Goal: Information Seeking & Learning: Understand process/instructions

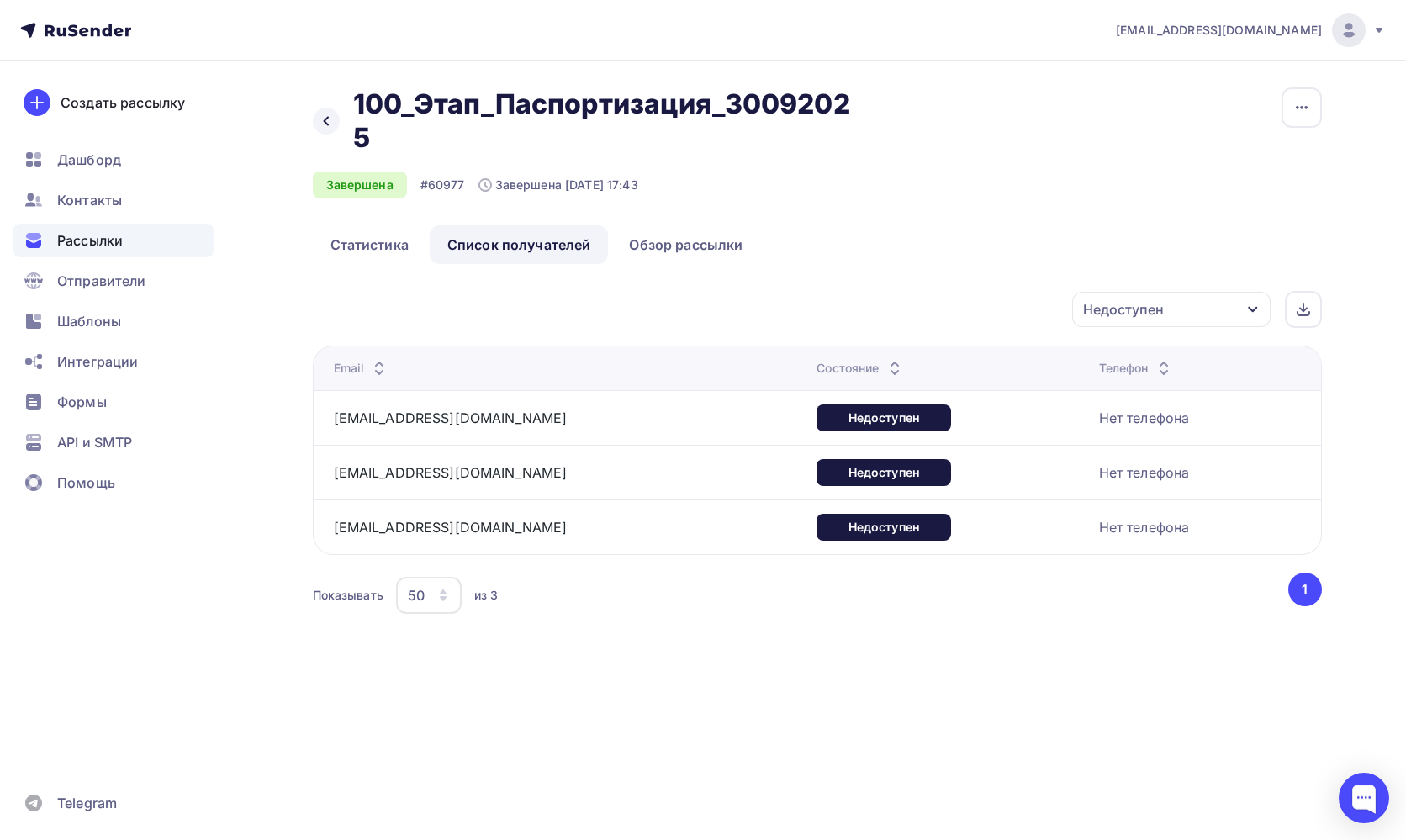
click at [1073, 144] on div "Назад 100_Этап_Паспортизация_30092025 100_Этап_Паспортизация_30092025 Завершена…" at bounding box center [817, 157] width 1009 height 138
click at [99, 208] on span "Контакты" at bounding box center [90, 200] width 64 height 21
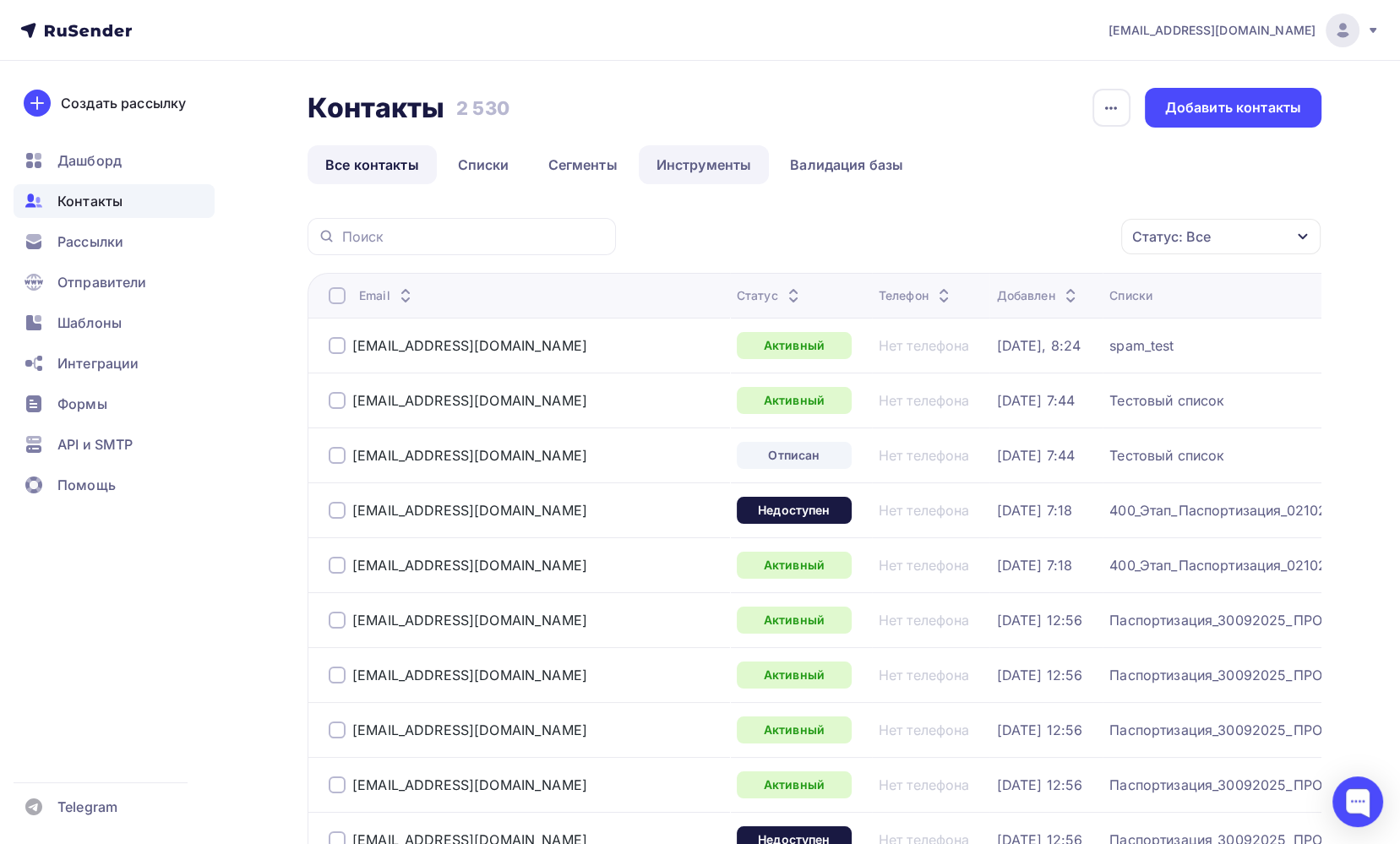
click at [696, 168] on link "Инструменты" at bounding box center [704, 164] width 131 height 39
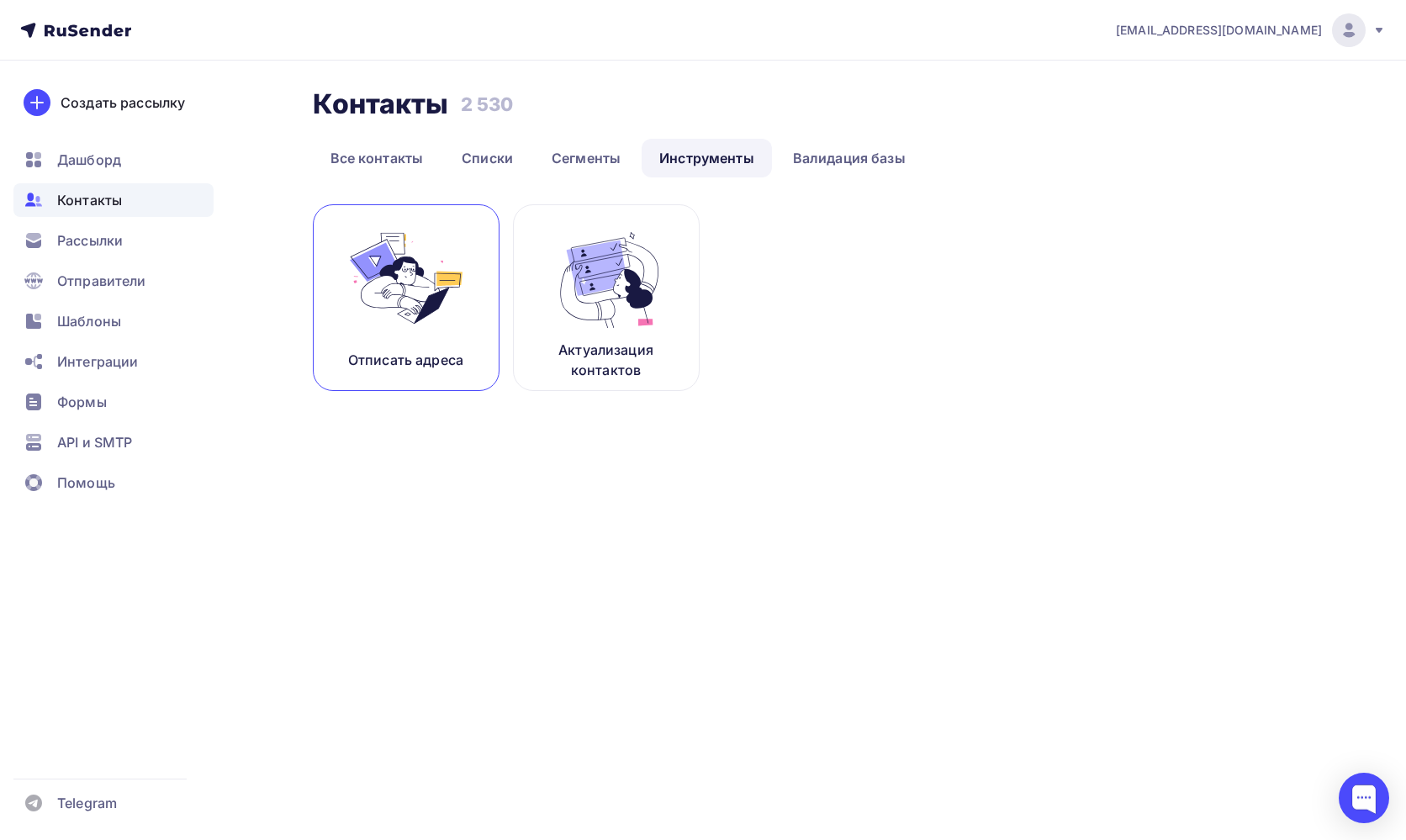
click at [386, 296] on img at bounding box center [407, 279] width 113 height 106
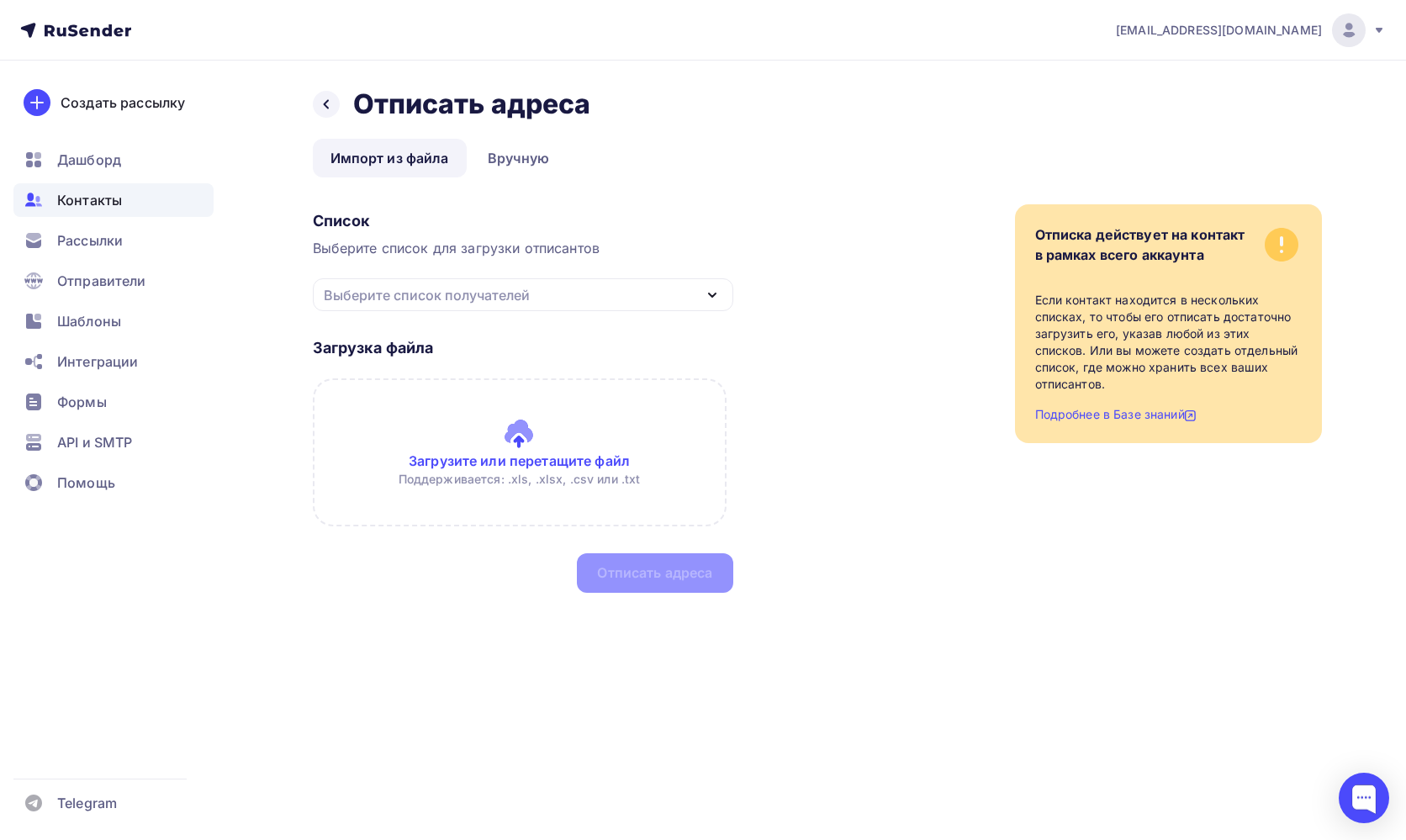
drag, startPoint x: 390, startPoint y: 247, endPoint x: 610, endPoint y: 247, distance: 220.0
click at [610, 247] on div "Выберите список для загрузки отписантов" at bounding box center [522, 248] width 420 height 21
click at [802, 422] on div "Список Выберите список для загрузки отписантов Выберите список получателей spam…" at bounding box center [817, 399] width 1009 height 389
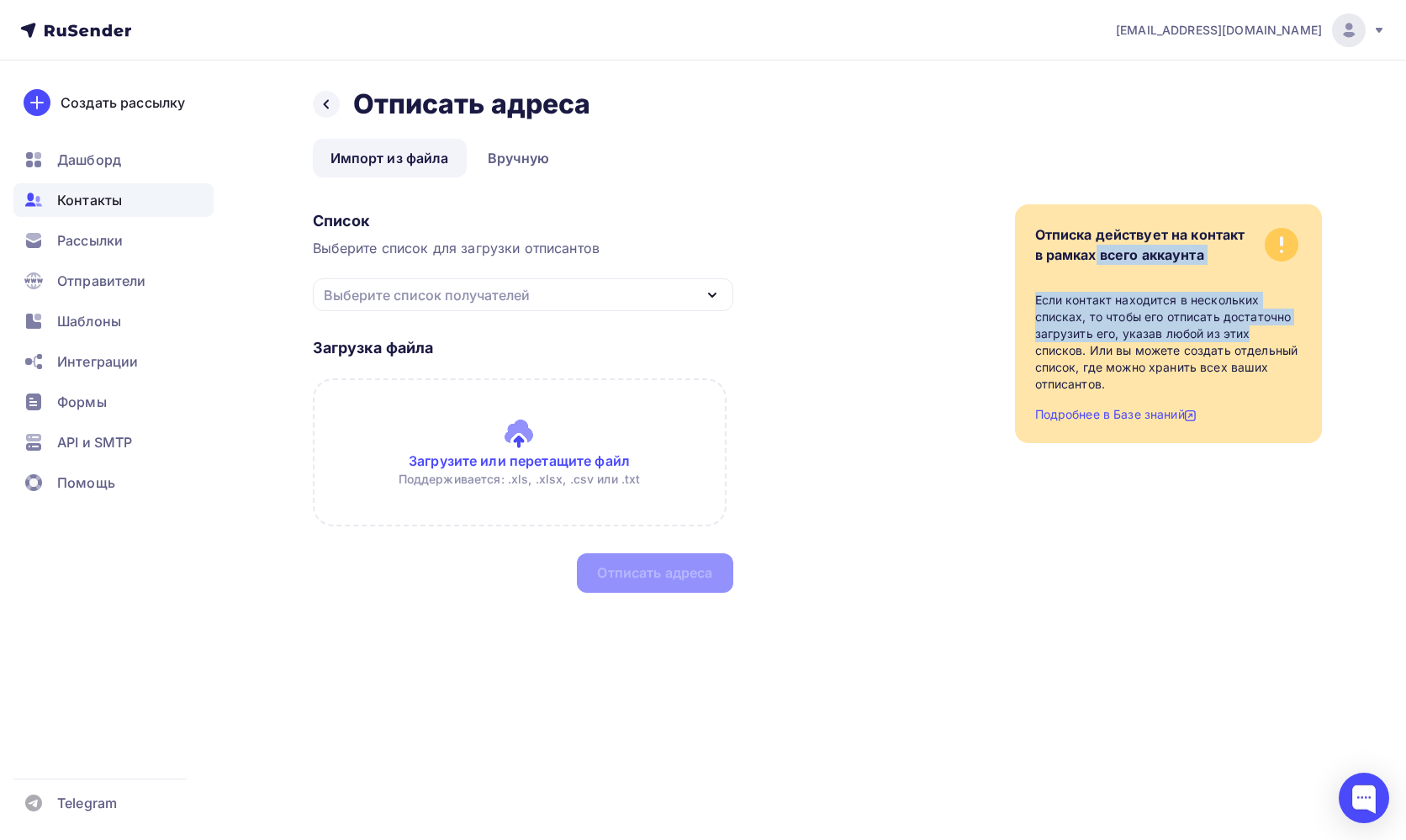
drag, startPoint x: 1093, startPoint y: 253, endPoint x: 1278, endPoint y: 326, distance: 198.9
click at [1278, 326] on div "Отписка действует на контакт в рамках всего аккаунта Если контакт находится в н…" at bounding box center [1168, 323] width 307 height 239
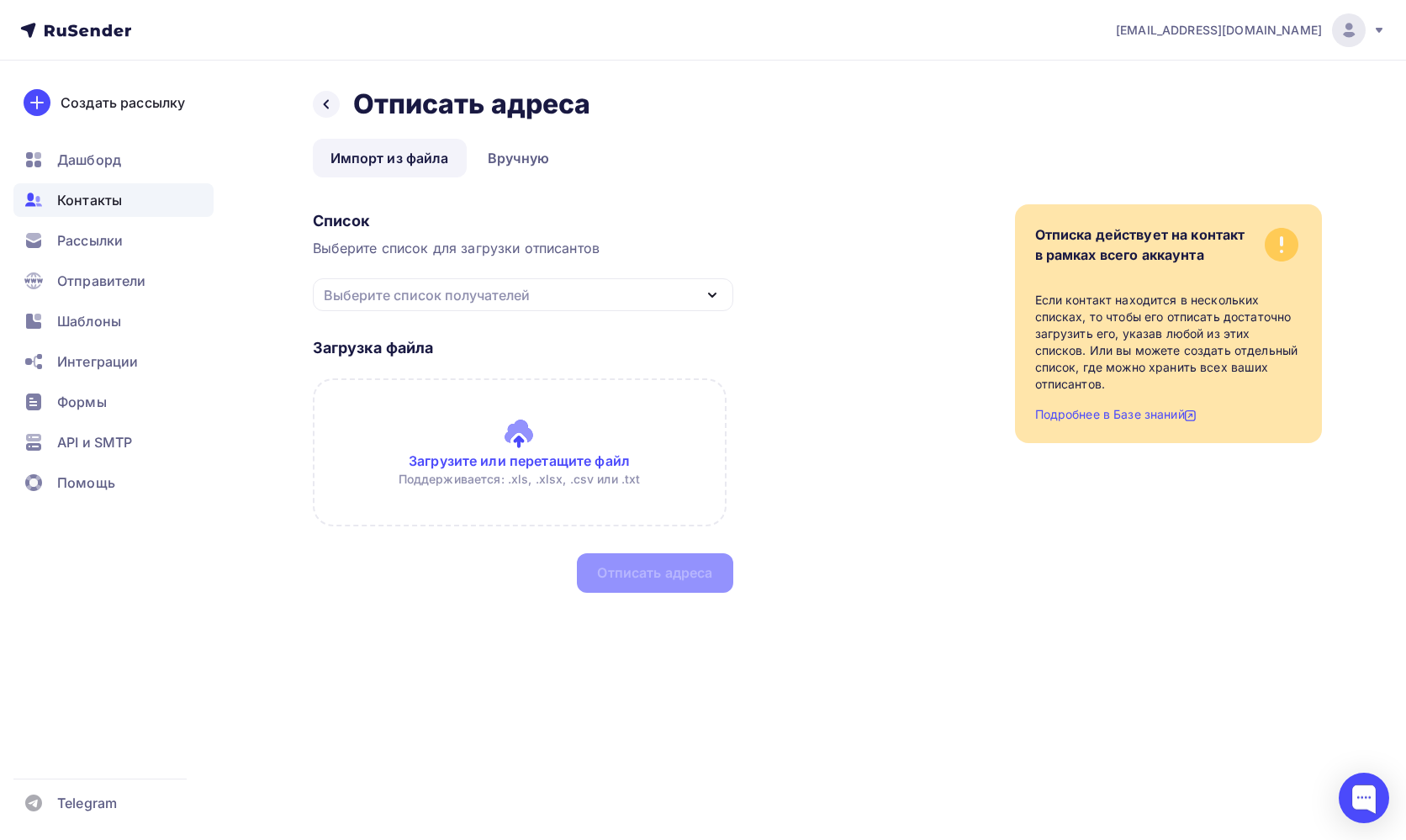
click at [1074, 355] on div "Если контакт находится в нескольких списках, то чтобы его отписать достаточно з…" at bounding box center [1169, 342] width 267 height 101
click at [851, 272] on div "Список Выберите список для загрузки отписантов Выберите список получателей spam…" at bounding box center [817, 399] width 1009 height 389
click at [88, 240] on span "Рассылки" at bounding box center [90, 240] width 65 height 21
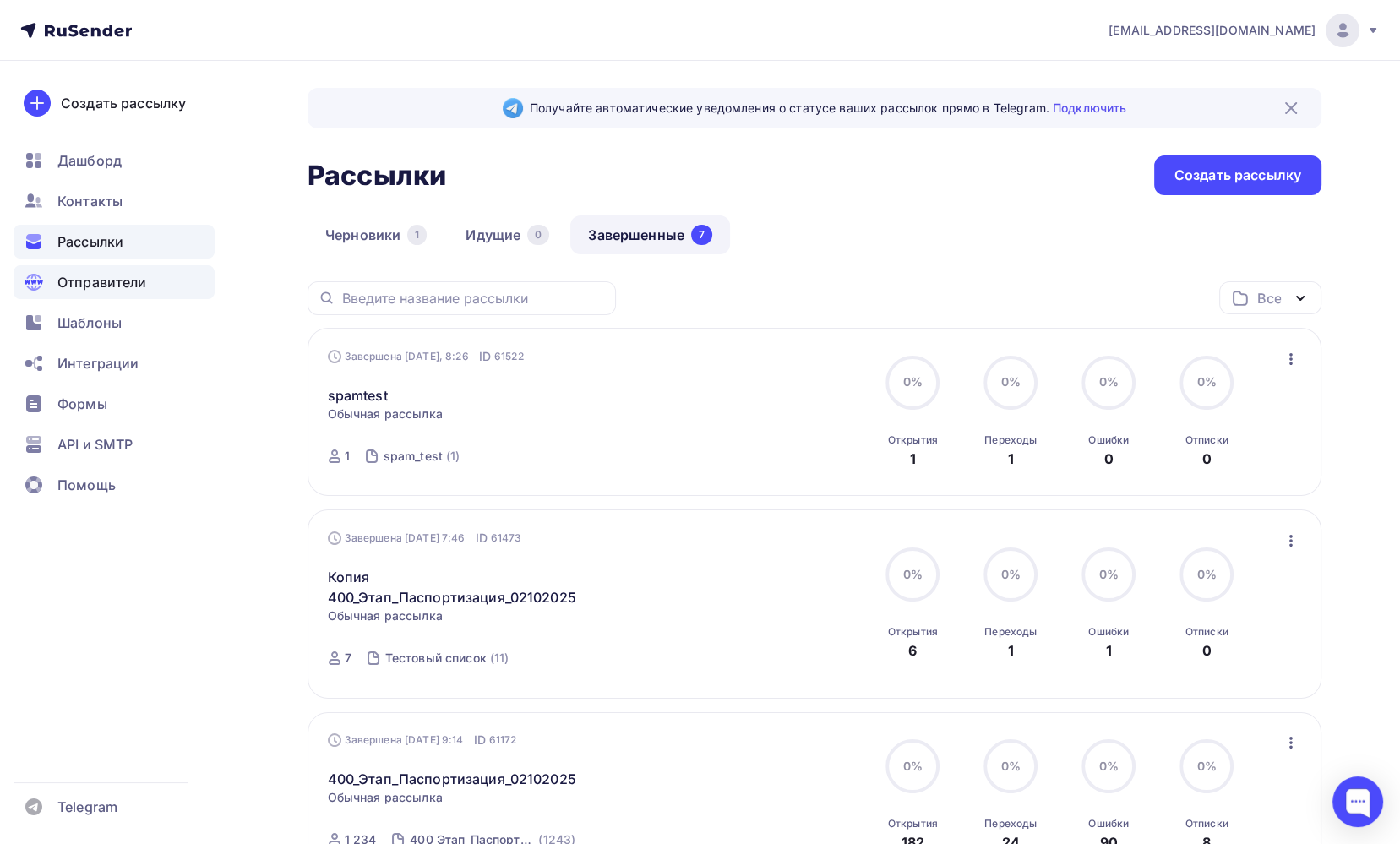
click at [101, 284] on span "Отправители" at bounding box center [103, 282] width 90 height 21
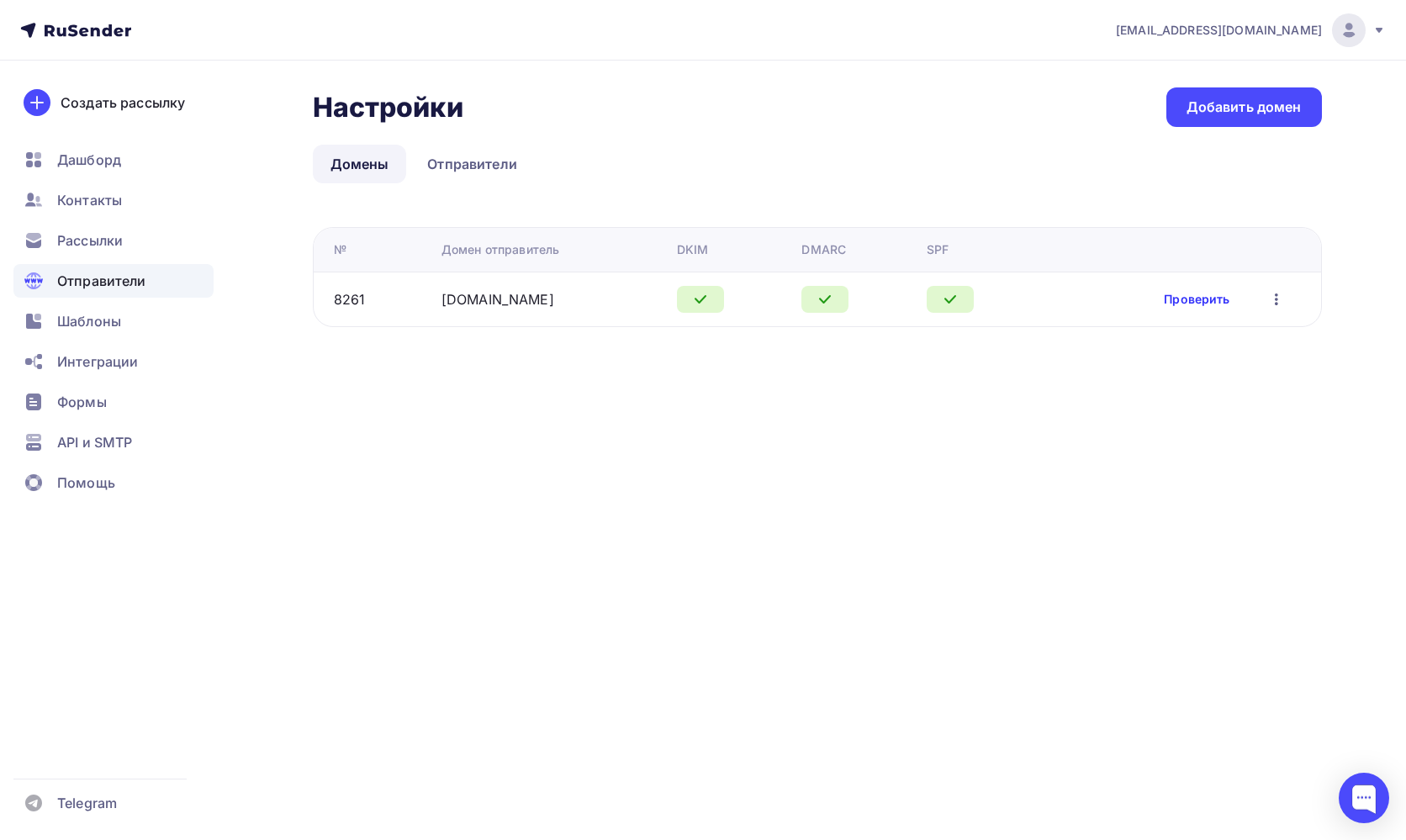
click at [1190, 300] on link "Проверить" at bounding box center [1196, 299] width 65 height 17
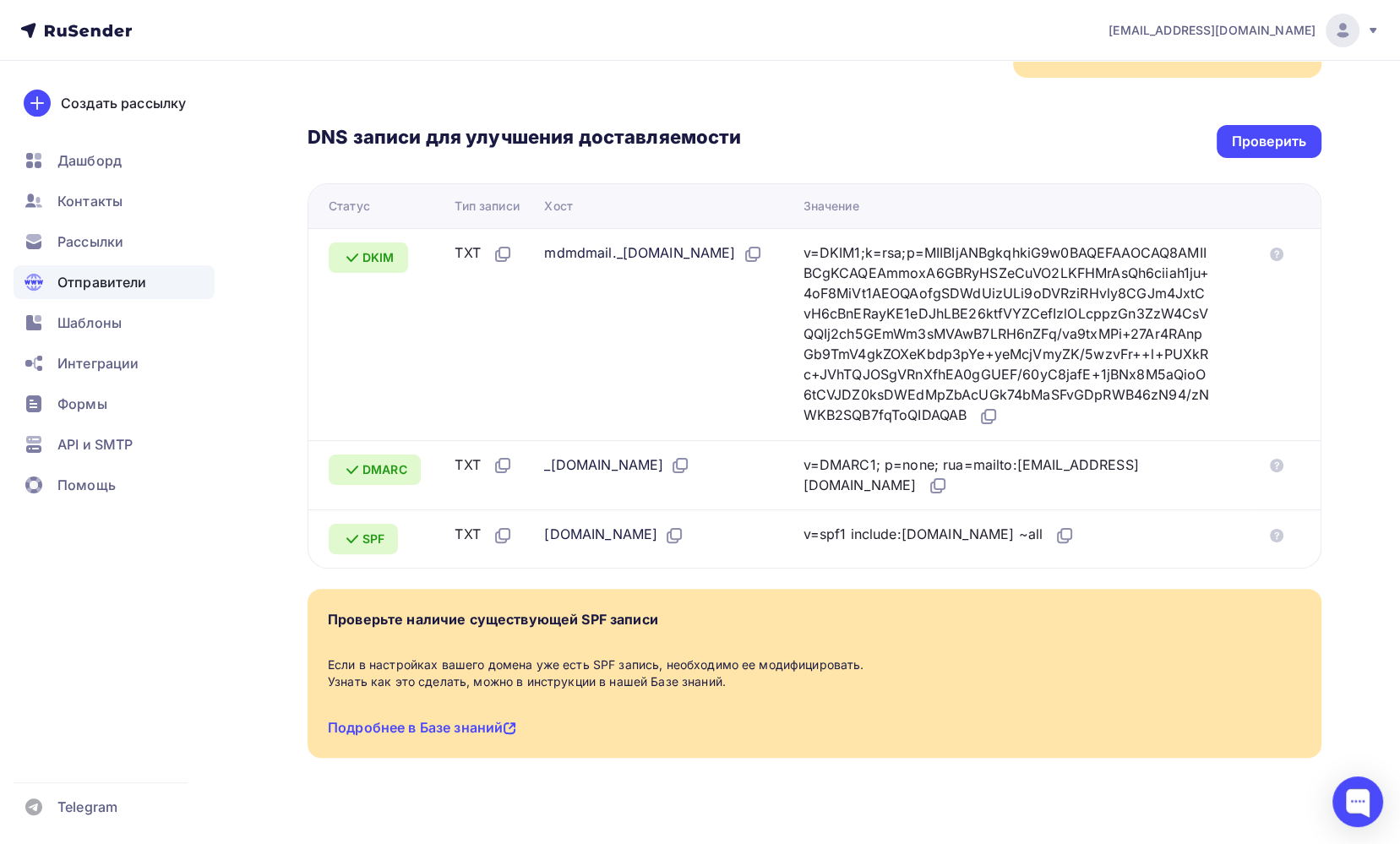
scroll to position [85, 0]
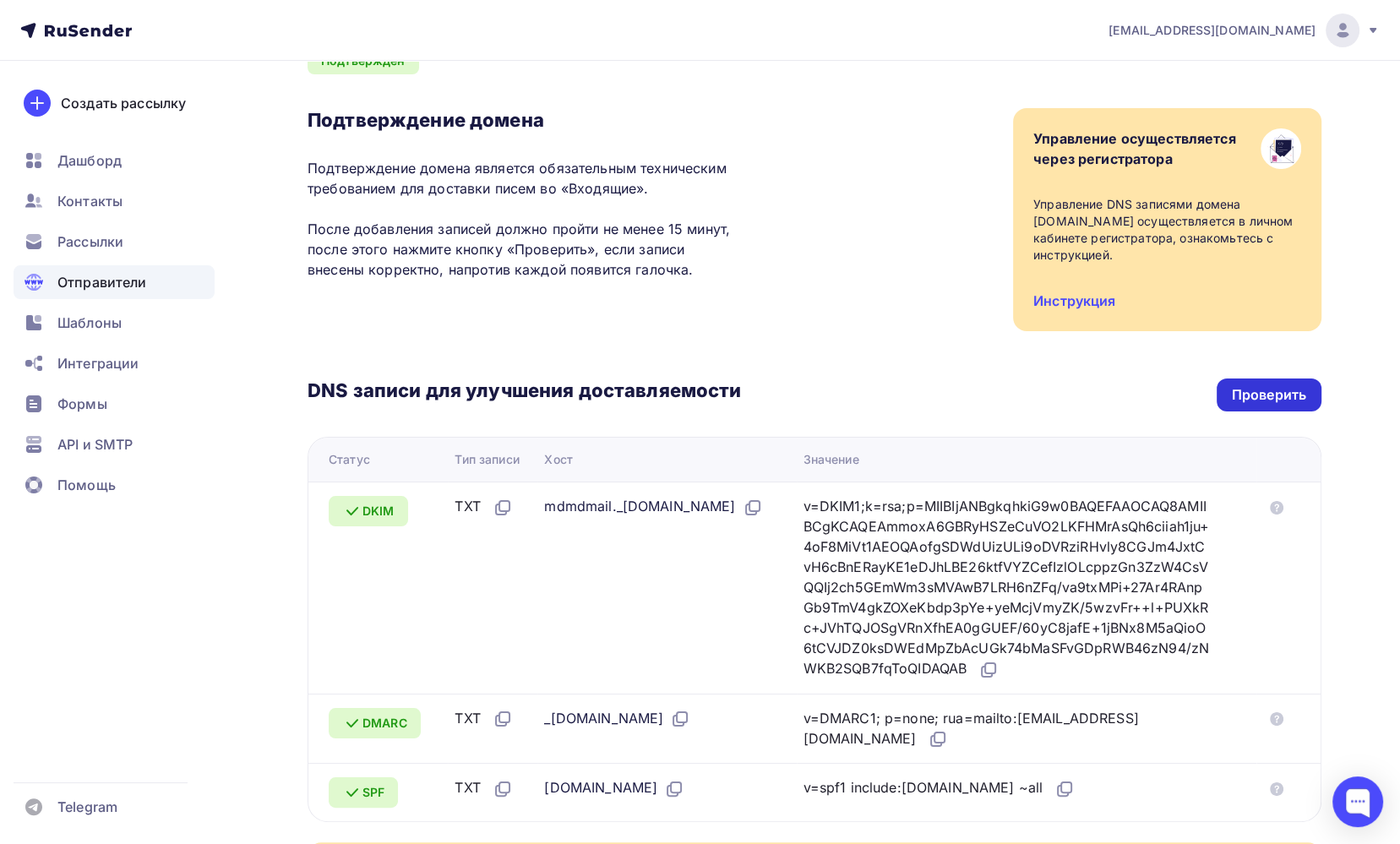
click at [1267, 385] on div "Проверить" at bounding box center [1269, 395] width 75 height 20
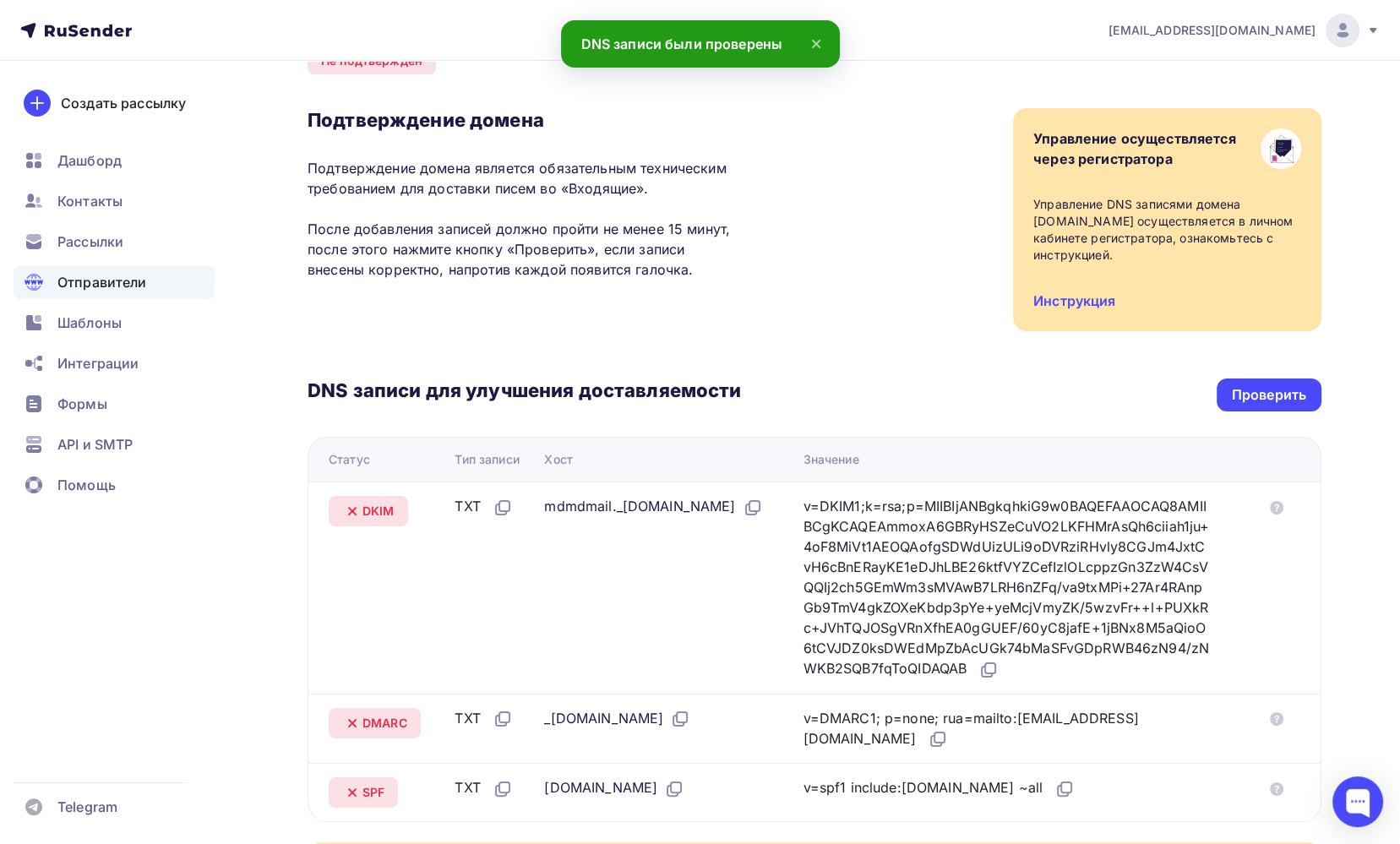
click at [818, 45] on icon at bounding box center [816, 44] width 7 height 7
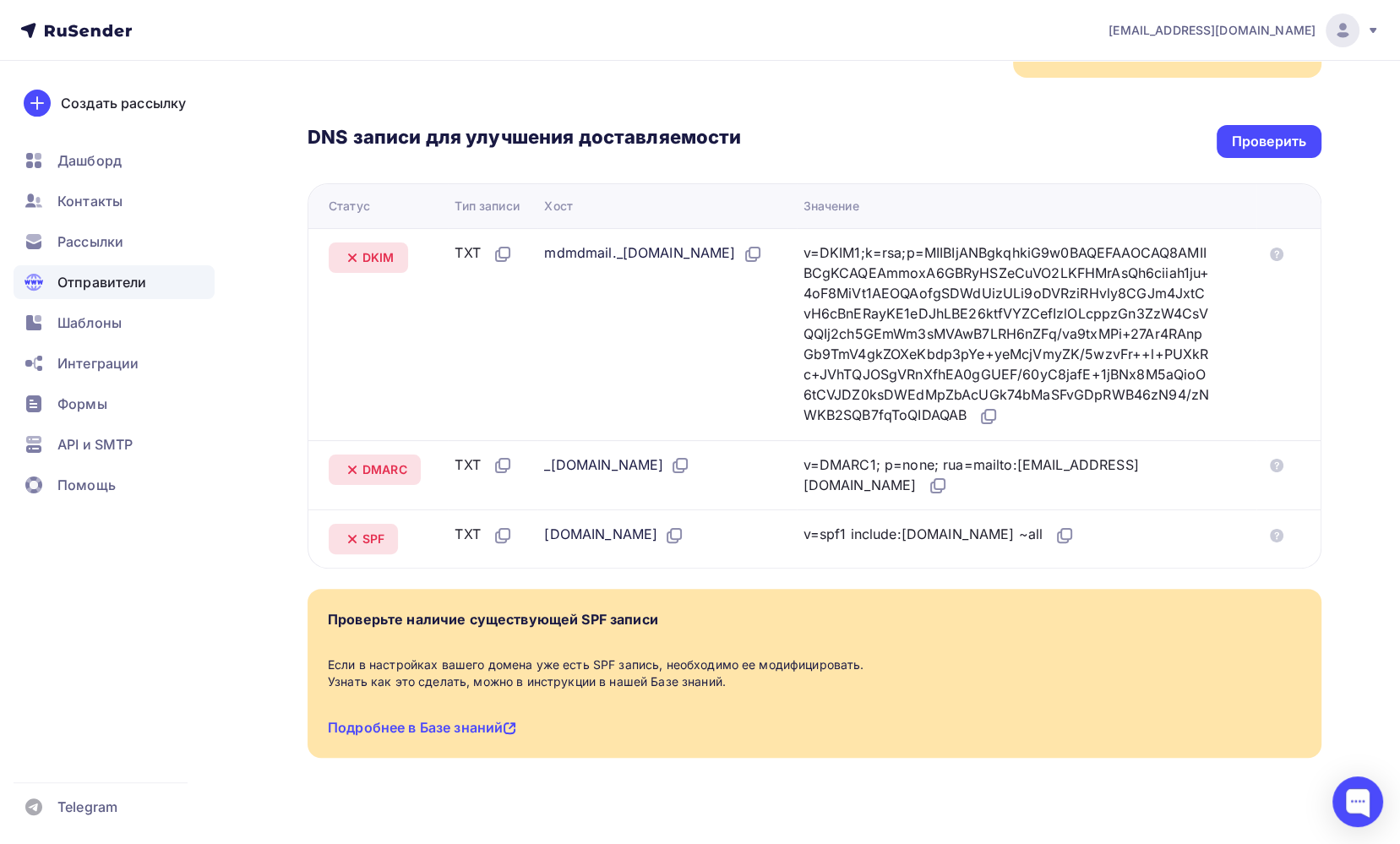
scroll to position [342, 0]
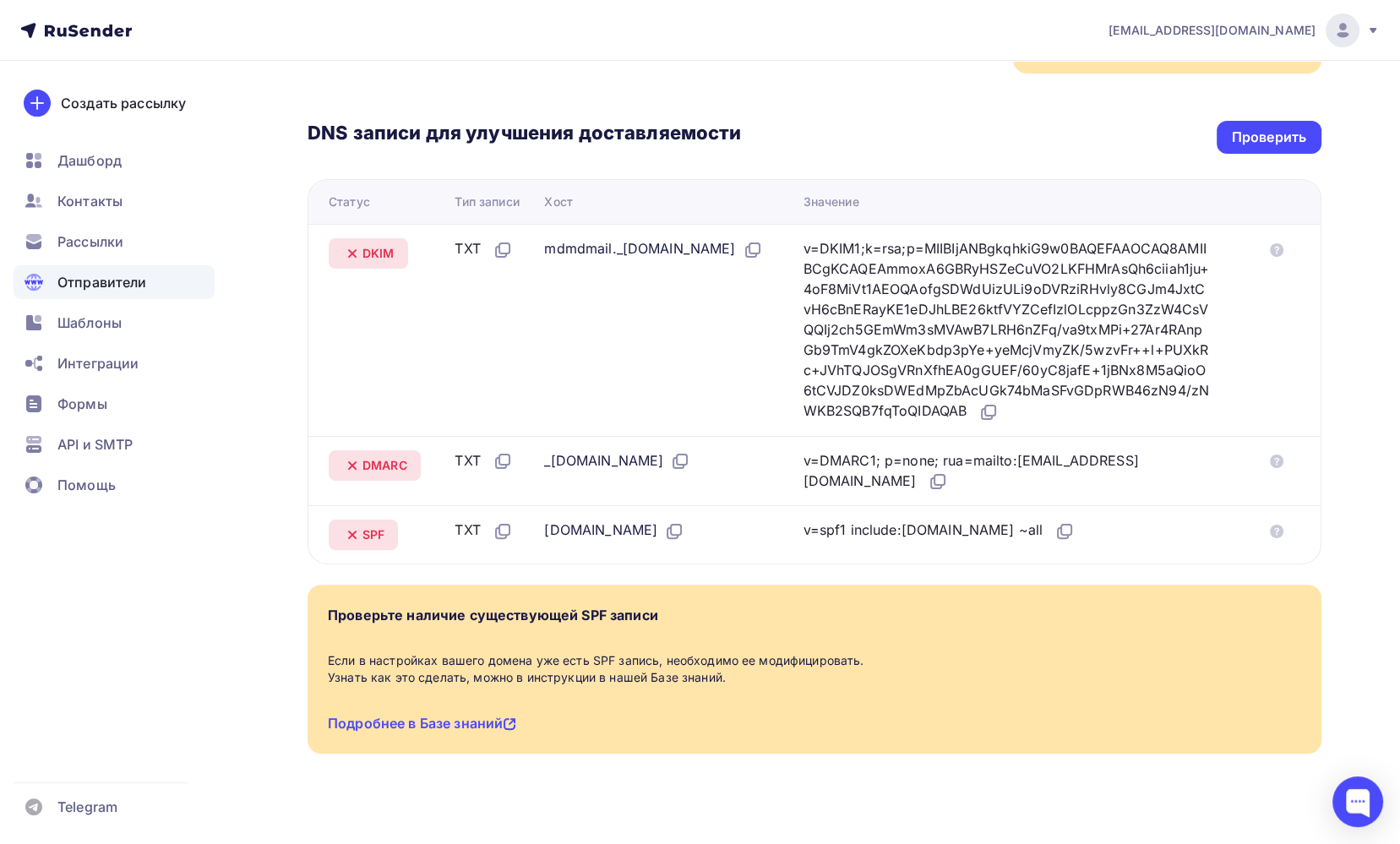
drag, startPoint x: 554, startPoint y: 446, endPoint x: 624, endPoint y: 445, distance: 70.0
click at [624, 450] on div "_dmarc.eco-digest.ru" at bounding box center [617, 461] width 146 height 22
drag, startPoint x: 535, startPoint y: 510, endPoint x: 616, endPoint y: 509, distance: 81.0
click at [616, 509] on td "eco-digest.ru" at bounding box center [666, 534] width 258 height 58
click at [659, 377] on td "mdmdmail._domainkey.eco-digest.ru" at bounding box center [666, 330] width 258 height 212
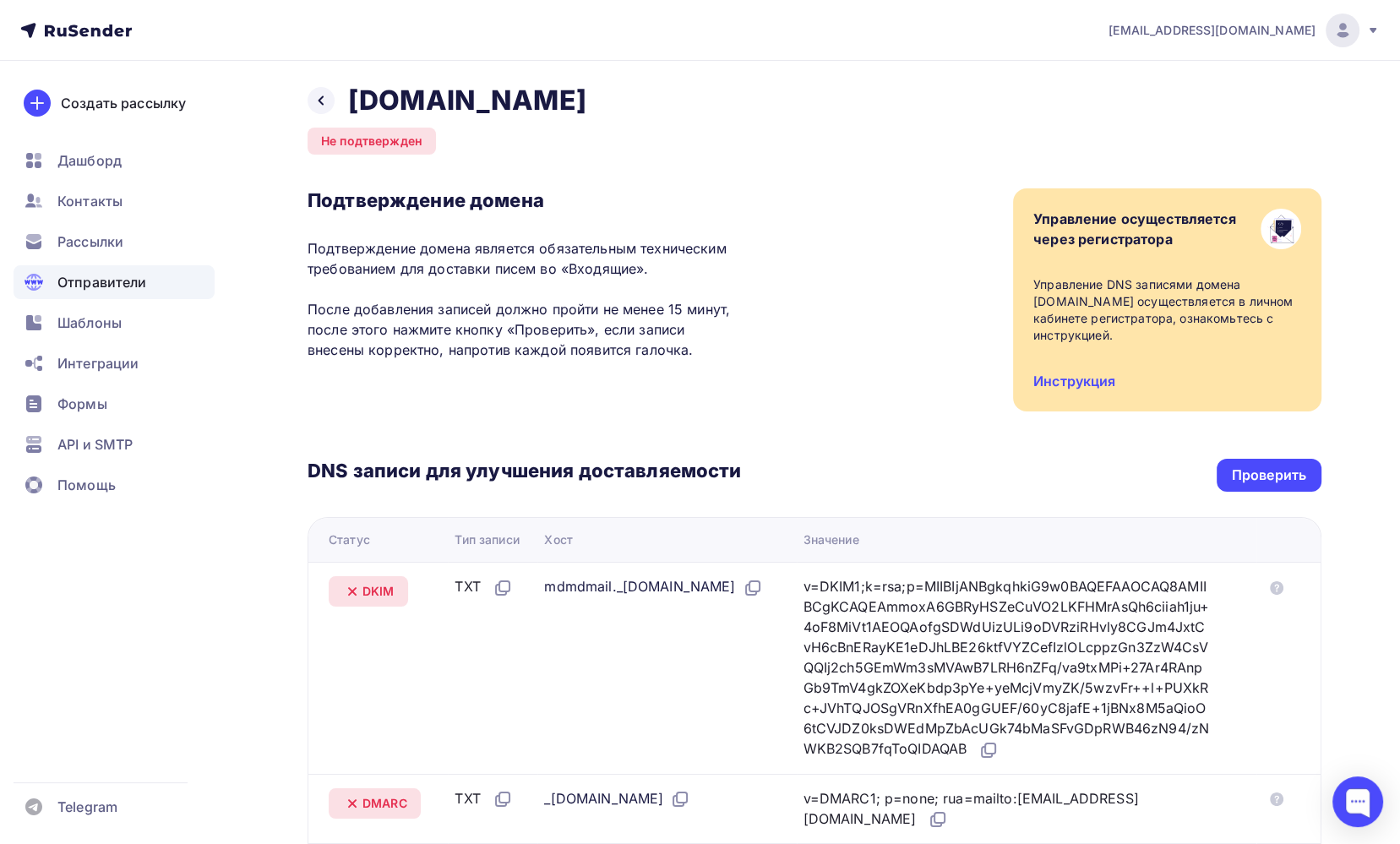
scroll to position [0, 0]
